Goal: Task Accomplishment & Management: Manage account settings

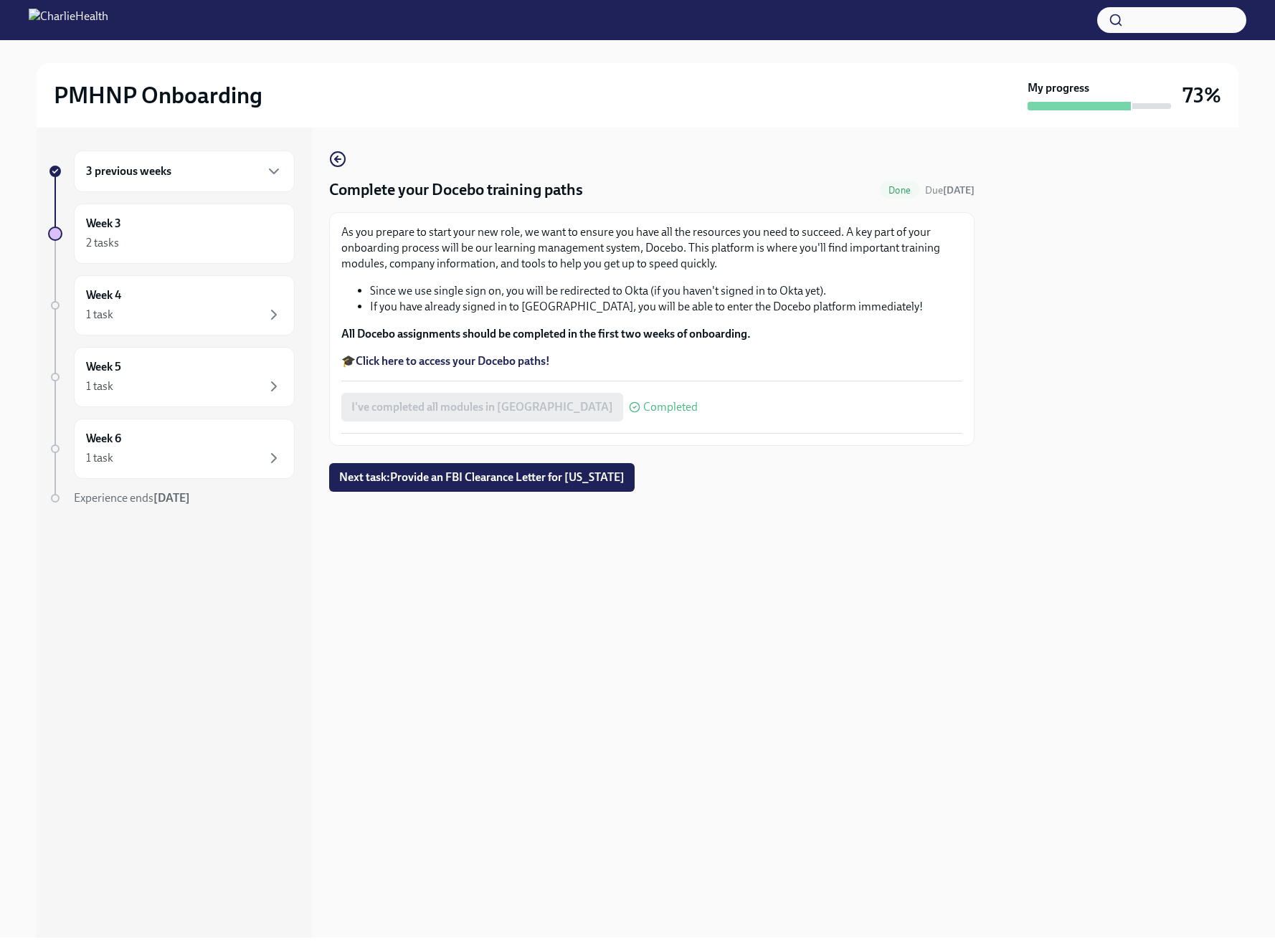
click at [176, 173] on div "3 previous weeks" at bounding box center [184, 171] width 197 height 17
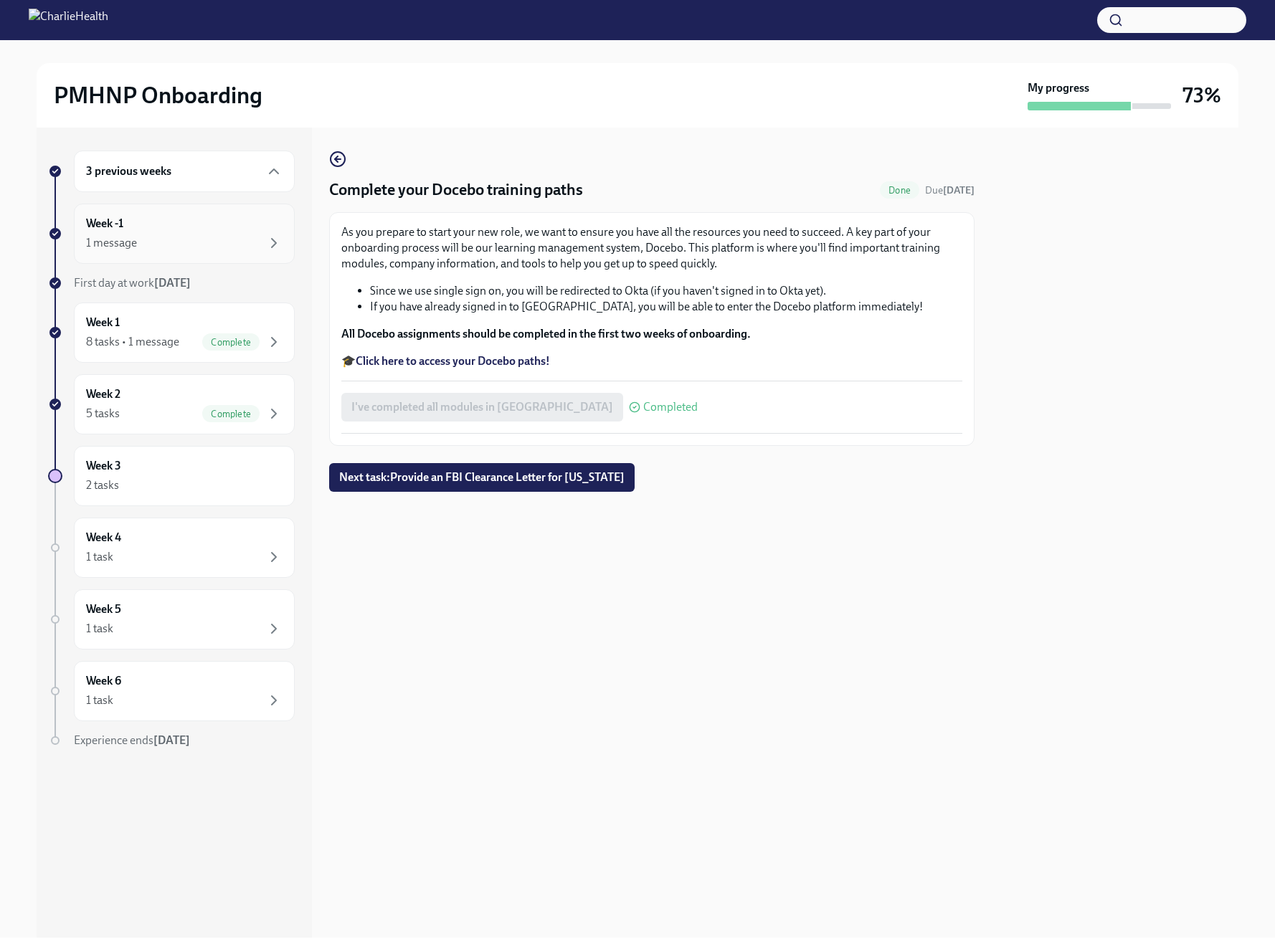
click at [148, 226] on div "Week -1 1 message" at bounding box center [184, 234] width 197 height 36
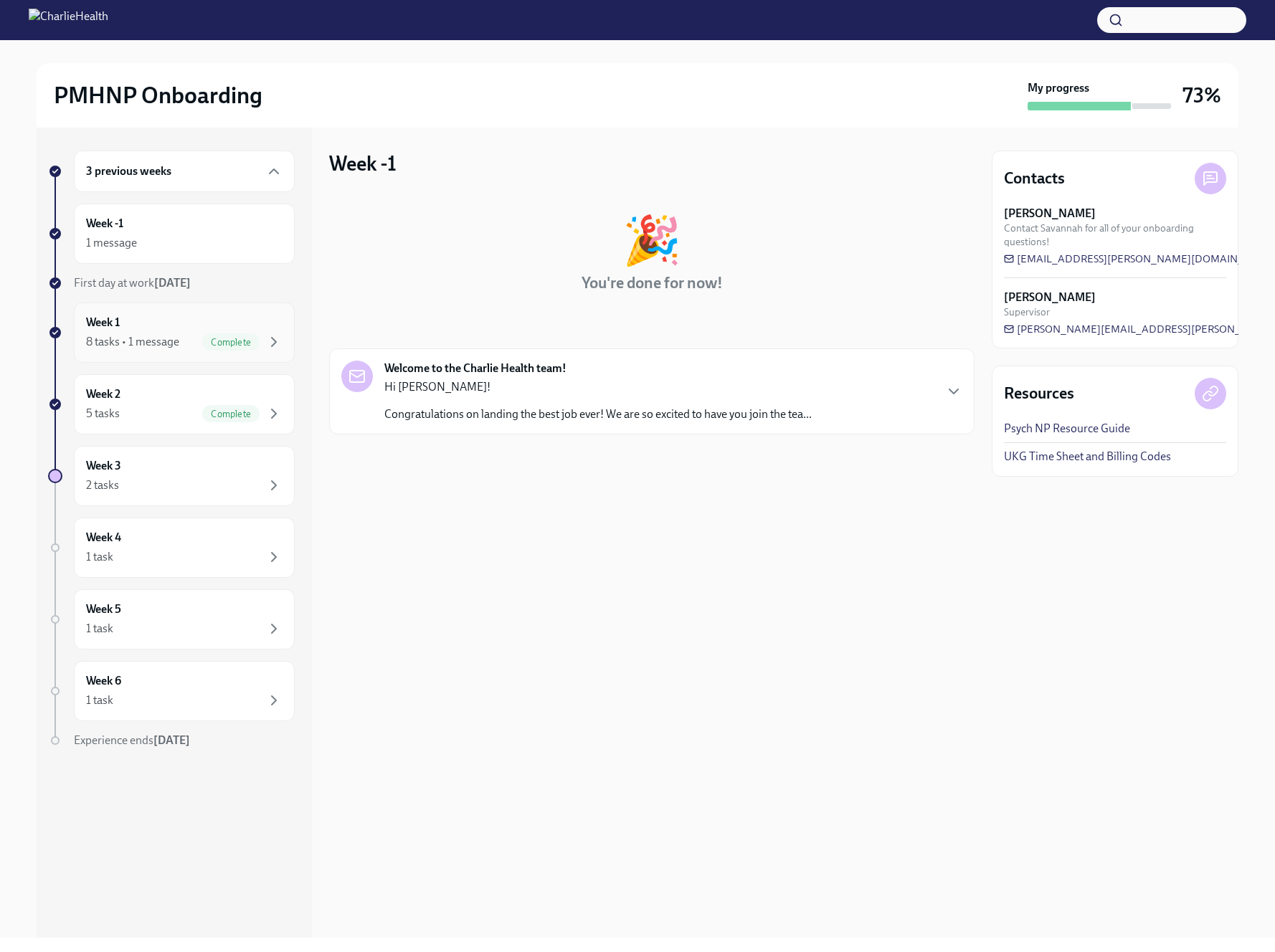
click at [159, 330] on div "Week 1 8 tasks • 1 message Complete" at bounding box center [184, 332] width 197 height 36
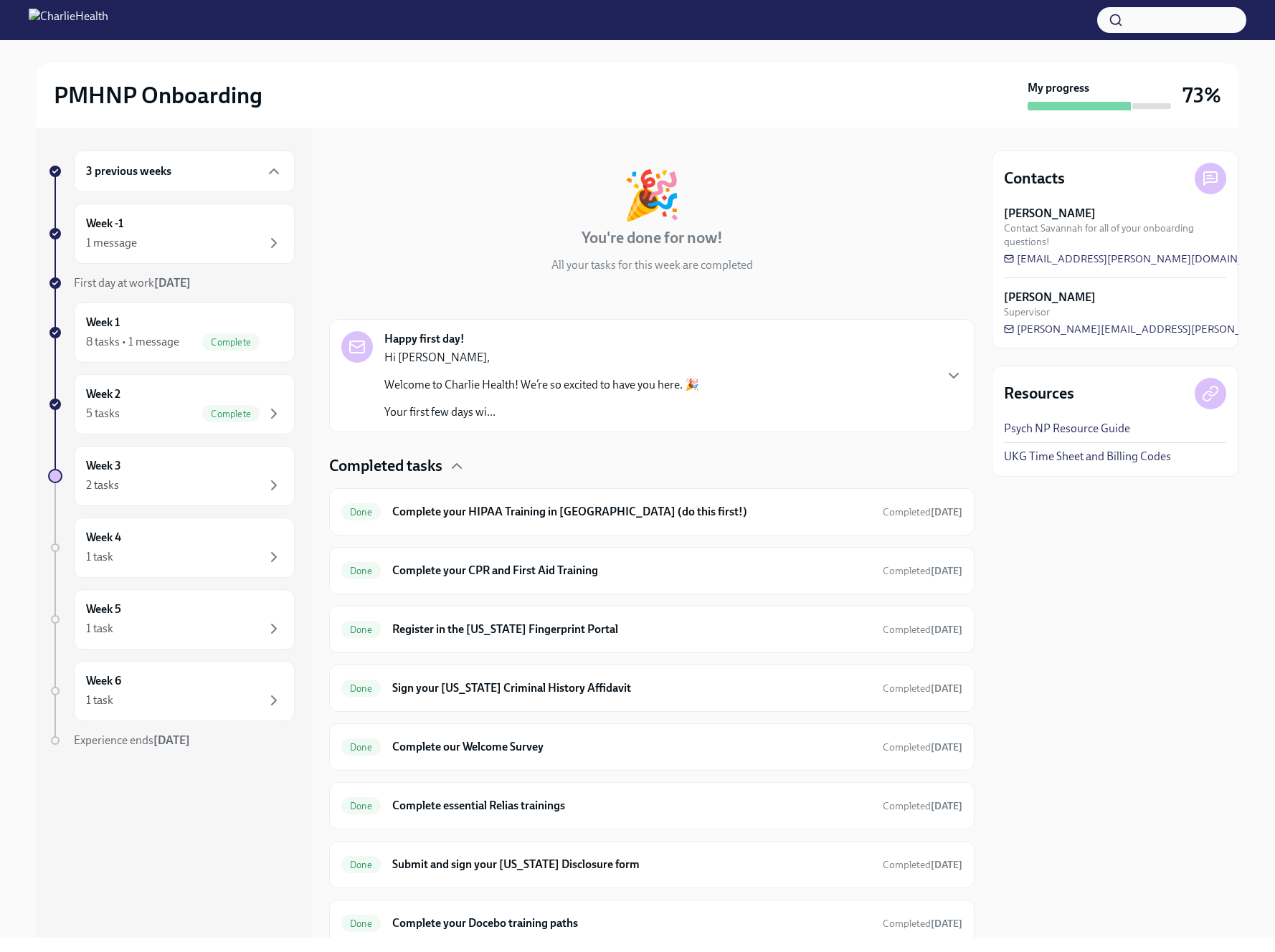
scroll to position [101, 0]
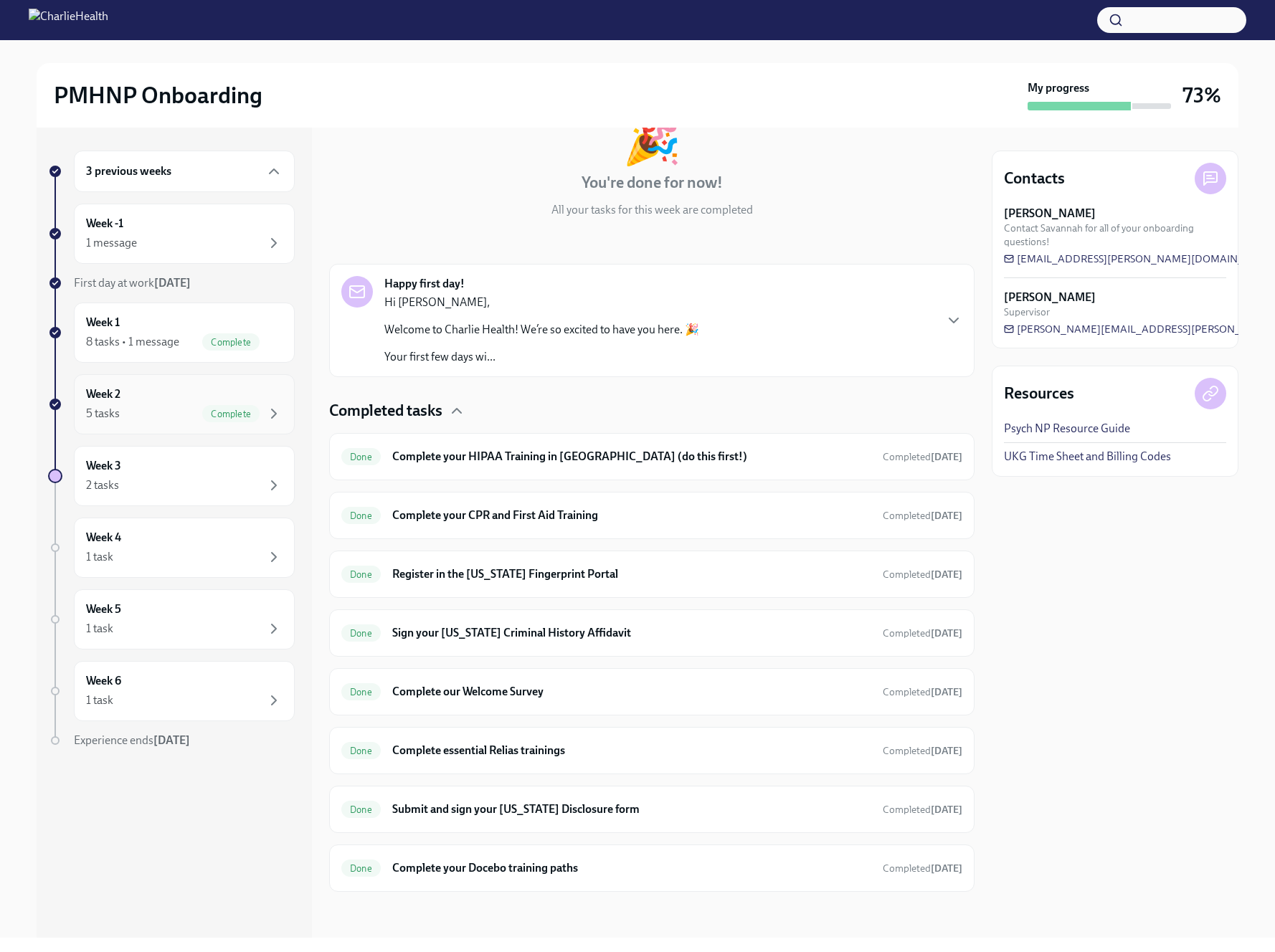
click at [114, 407] on div "5 tasks" at bounding box center [102, 413] width 34 height 15
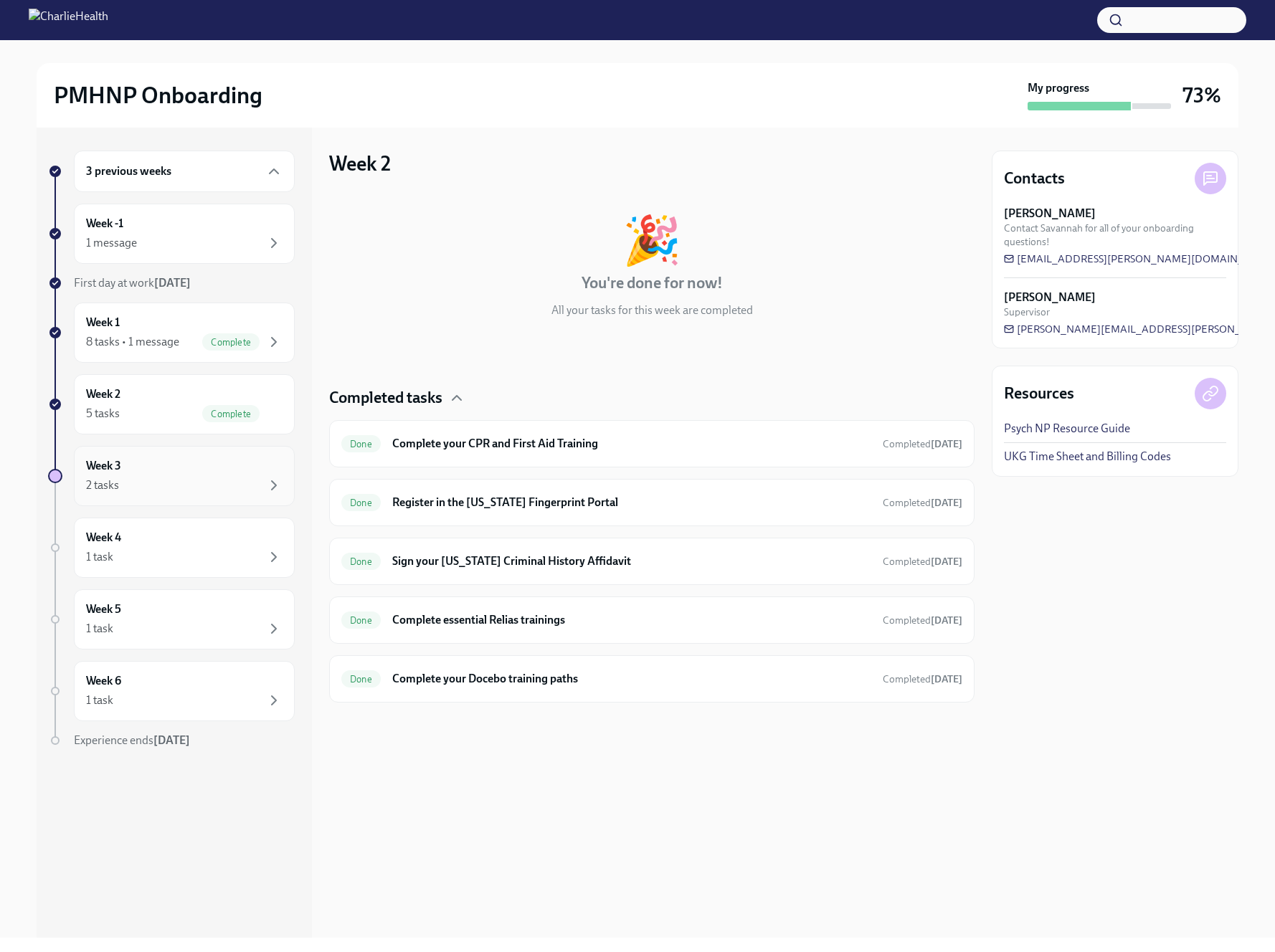
click at [121, 451] on div "Week 3 2 tasks" at bounding box center [184, 476] width 221 height 60
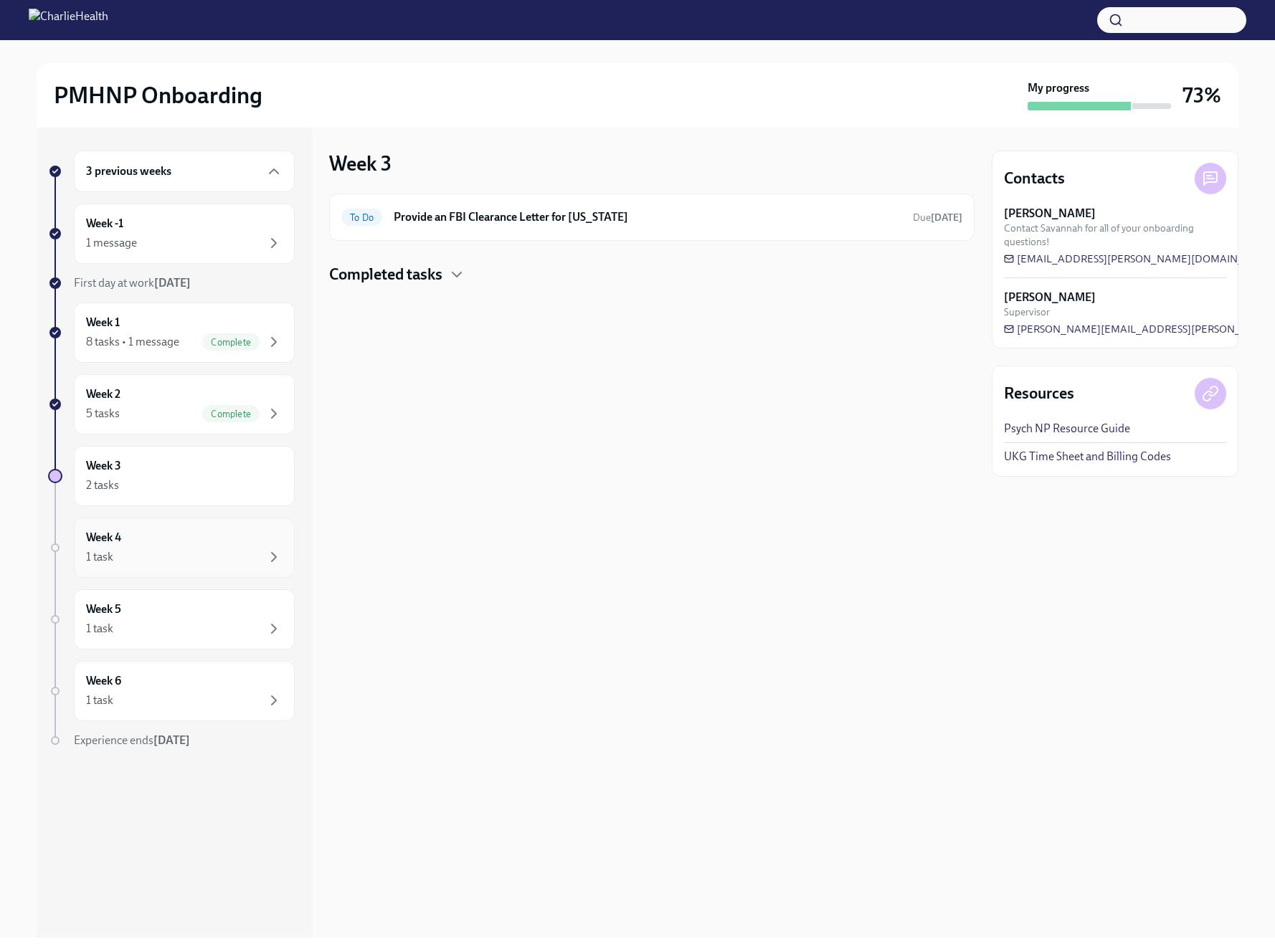
click at [203, 557] on div "1 task" at bounding box center [184, 556] width 197 height 17
click at [184, 470] on div "Week 3 2 tasks" at bounding box center [184, 476] width 197 height 36
click at [455, 269] on icon "button" at bounding box center [457, 274] width 17 height 17
click at [182, 323] on div "Week 1 8 tasks • 1 message Complete" at bounding box center [184, 332] width 197 height 36
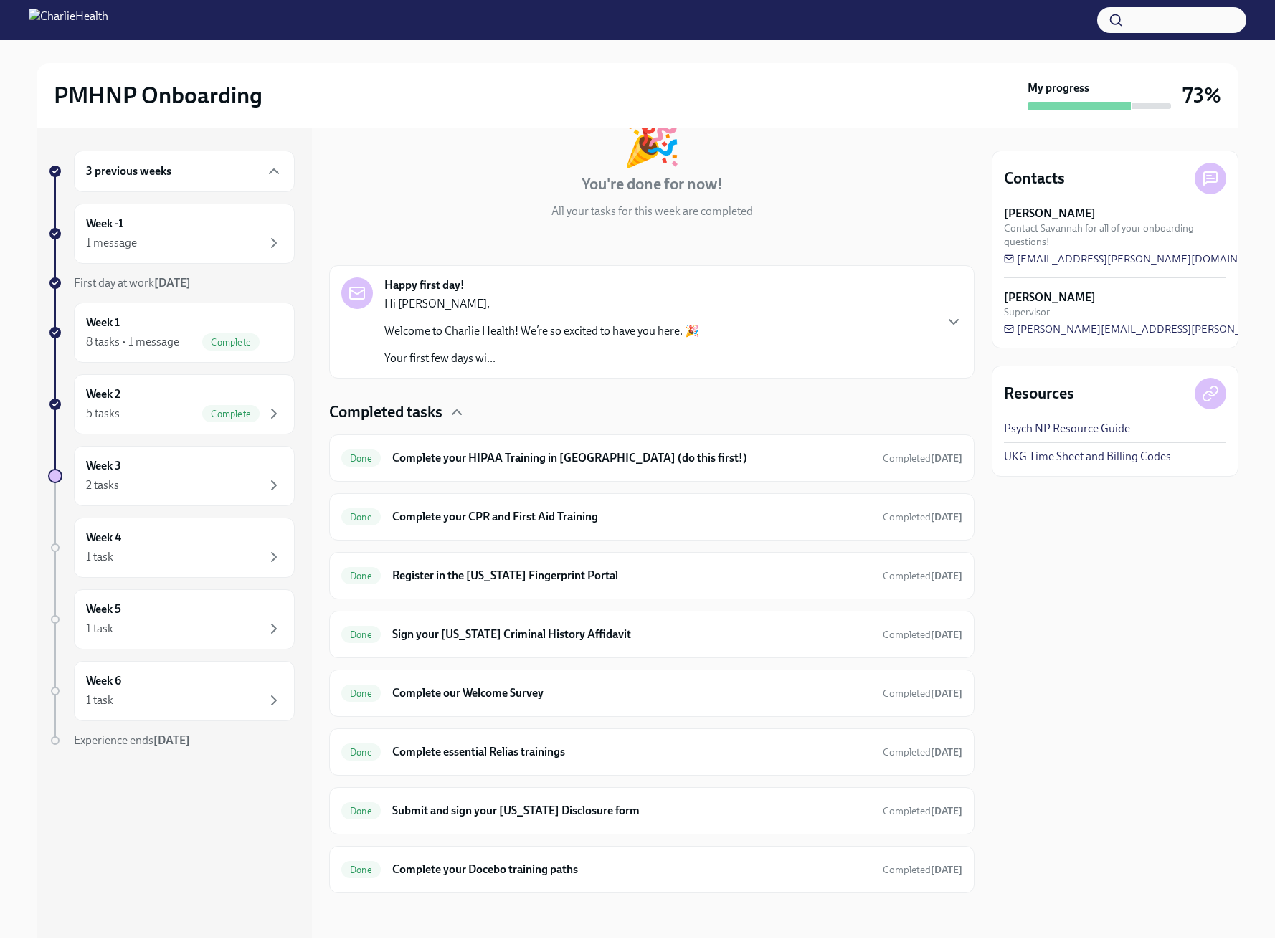
scroll to position [101, 0]
click at [134, 159] on div "3 previous weeks" at bounding box center [184, 171] width 221 height 42
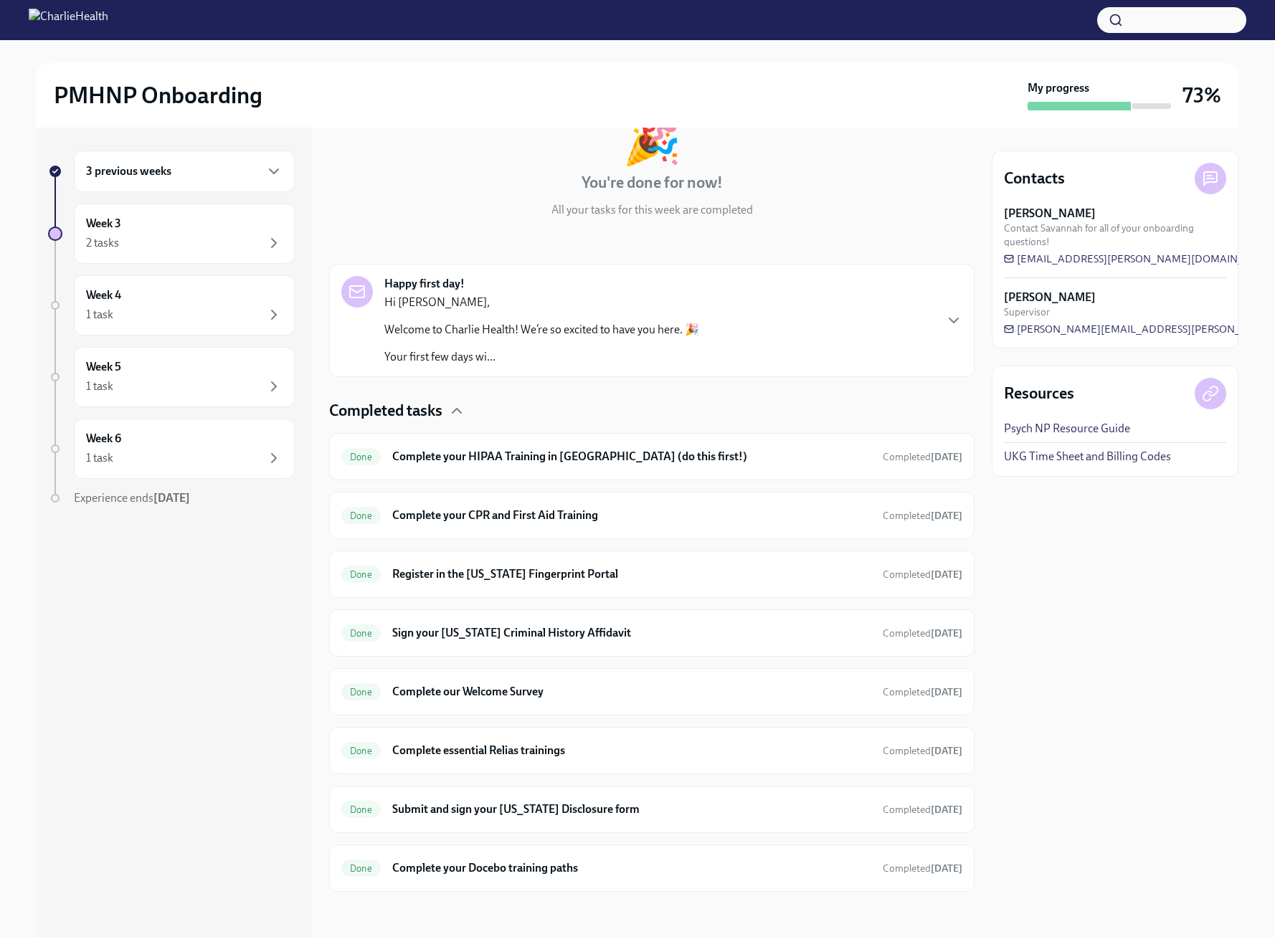
click at [140, 163] on div "3 previous weeks" at bounding box center [184, 171] width 197 height 17
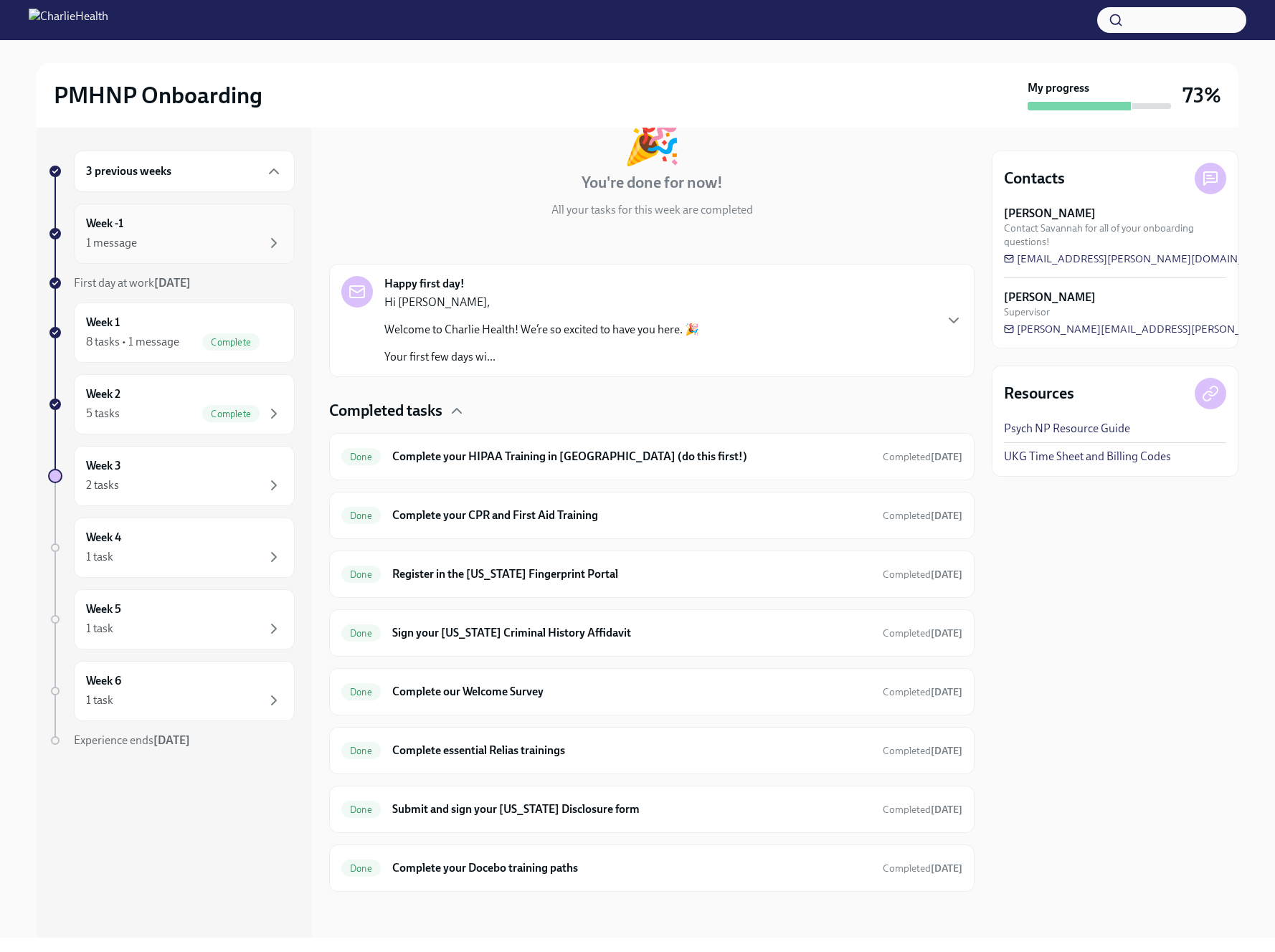
click at [177, 240] on div "1 message" at bounding box center [184, 243] width 197 height 17
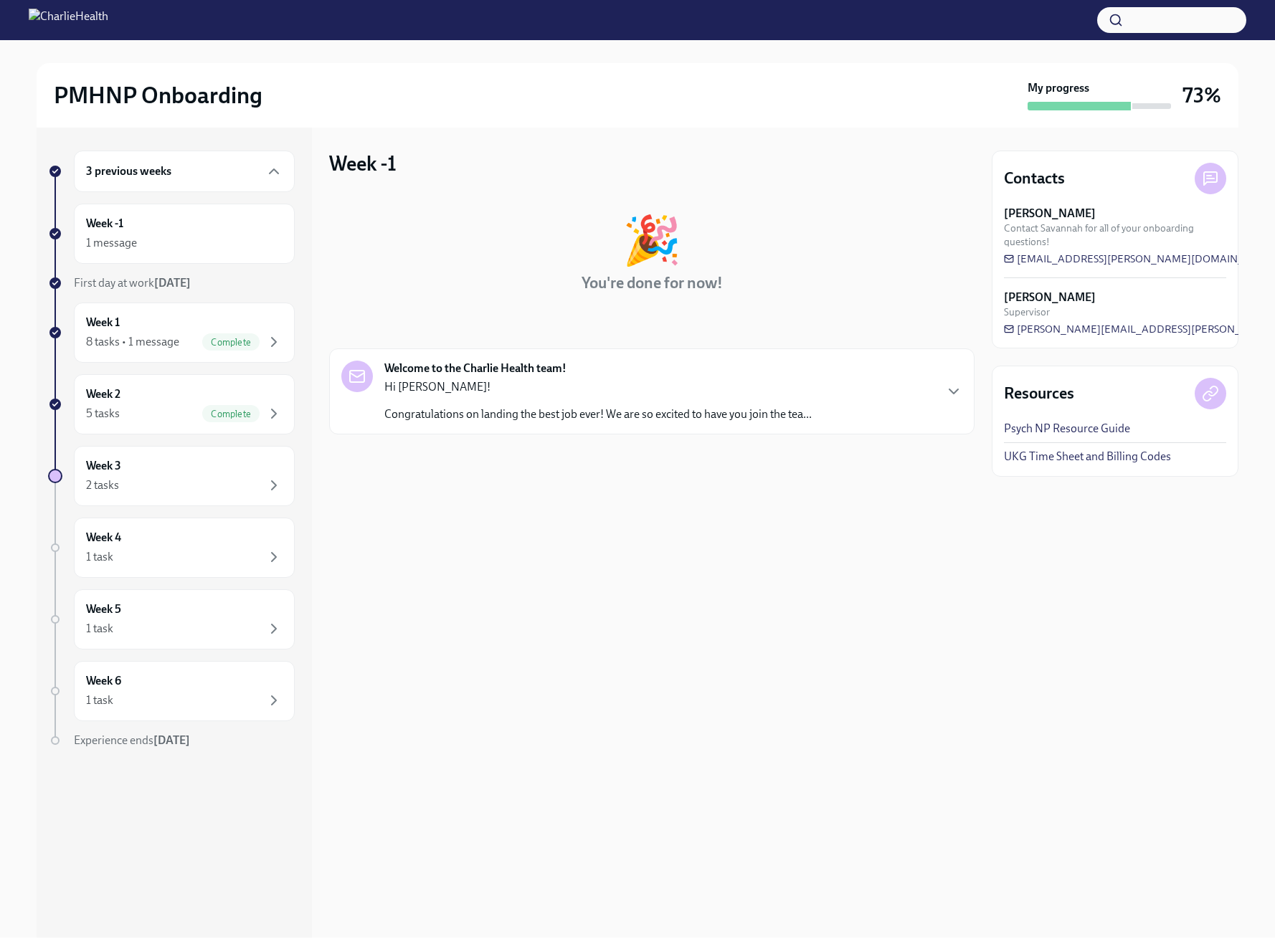
drag, startPoint x: 506, startPoint y: 383, endPoint x: 517, endPoint y: 388, distance: 12.1
click at [506, 383] on p "Hi [PERSON_NAME]!" at bounding box center [598, 387] width 428 height 15
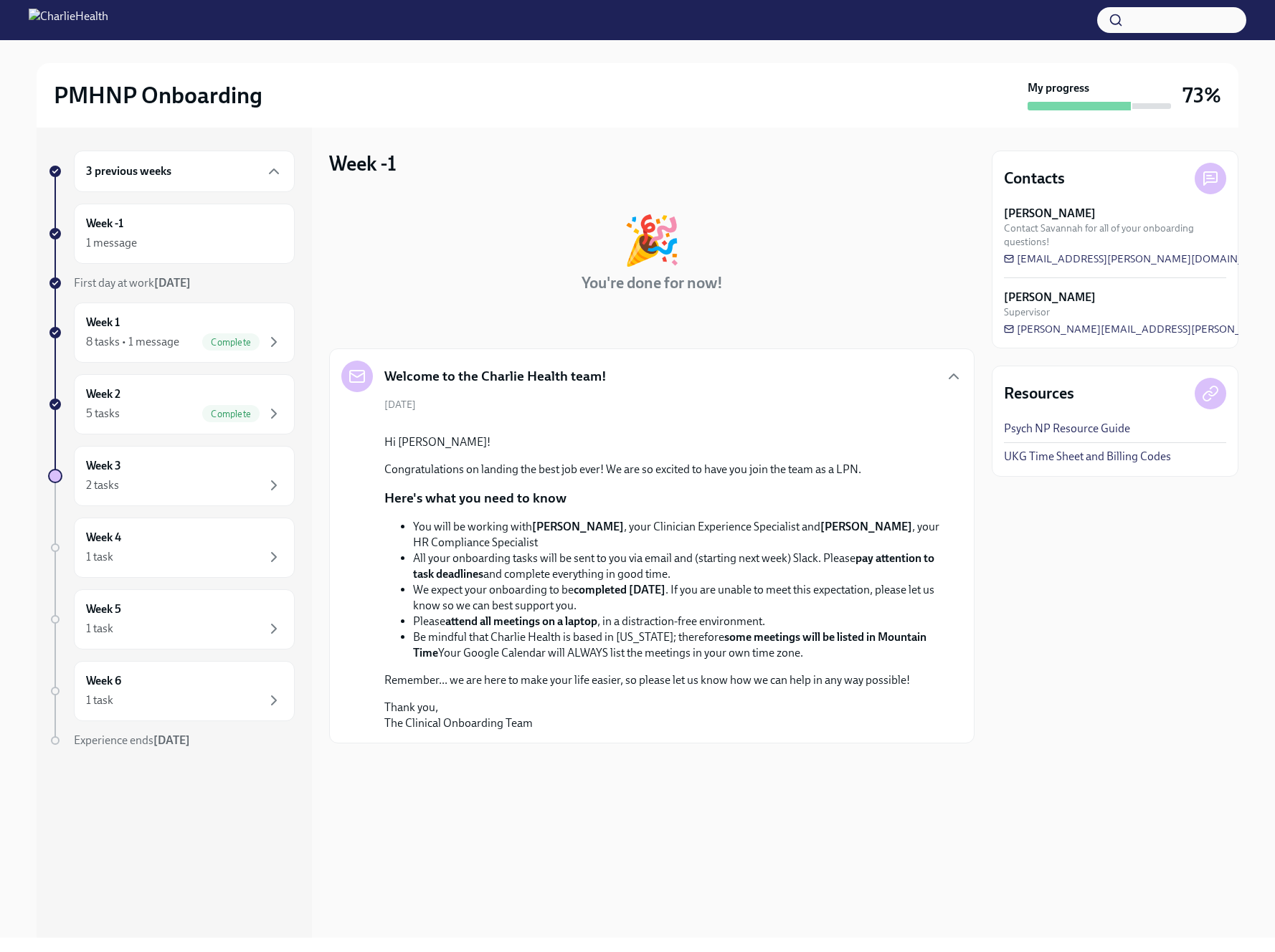
scroll to position [8, 0]
